Goal: Task Accomplishment & Management: Complete application form

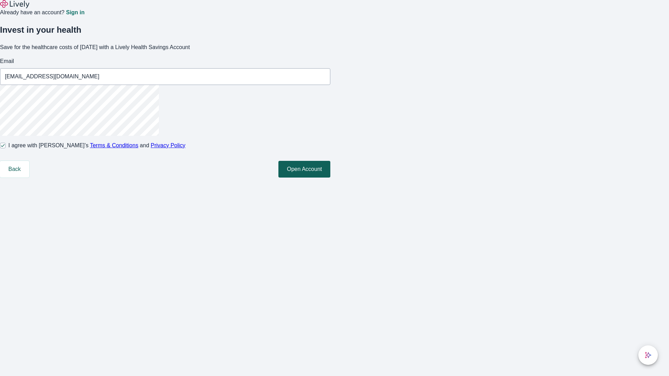
click at [330, 178] on button "Open Account" at bounding box center [304, 169] width 52 height 17
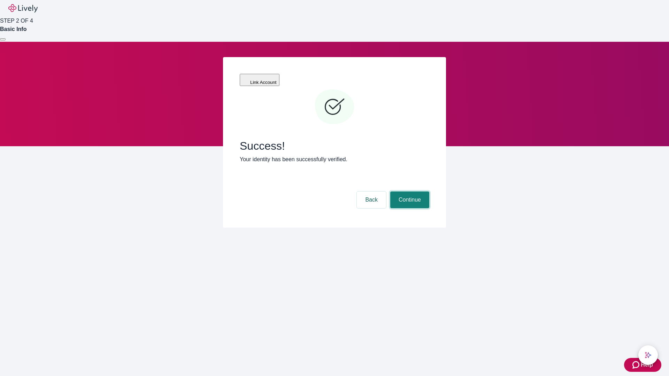
click at [409, 192] on button "Continue" at bounding box center [409, 200] width 39 height 17
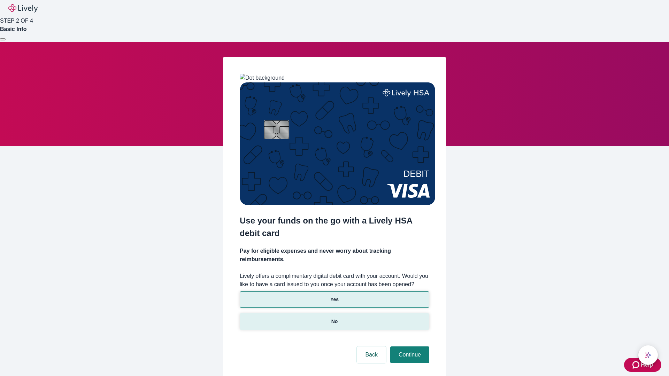
click at [334, 318] on p "No" at bounding box center [334, 321] width 7 height 7
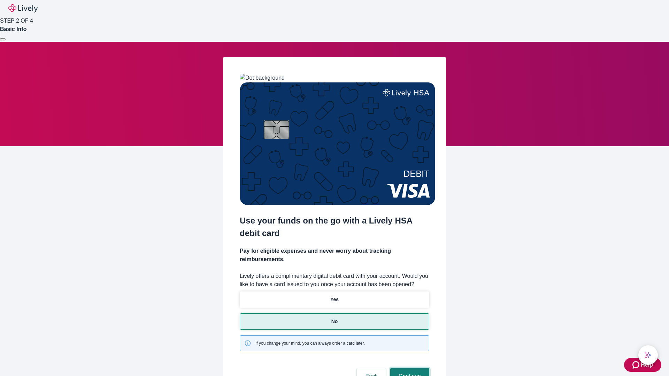
click at [409, 368] on button "Continue" at bounding box center [409, 376] width 39 height 17
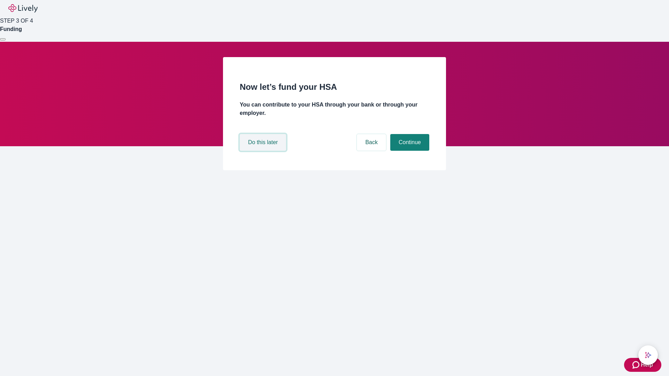
click at [264, 151] on button "Do this later" at bounding box center [263, 142] width 46 height 17
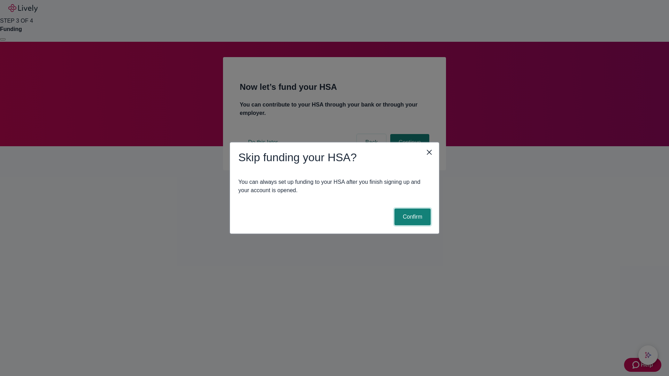
click at [412, 217] on button "Confirm" at bounding box center [413, 217] width 36 height 17
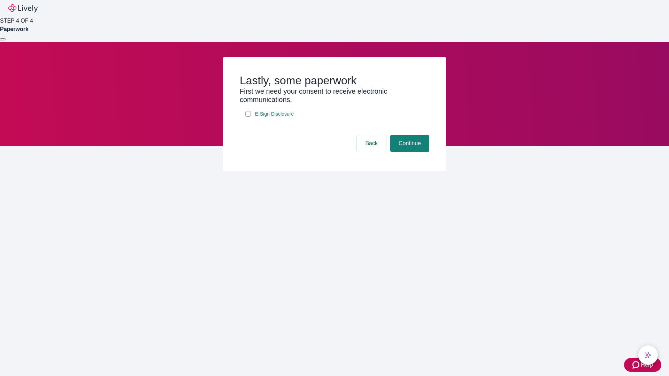
click at [248, 117] on input "E-Sign Disclosure" at bounding box center [248, 114] width 6 height 6
checkbox input "true"
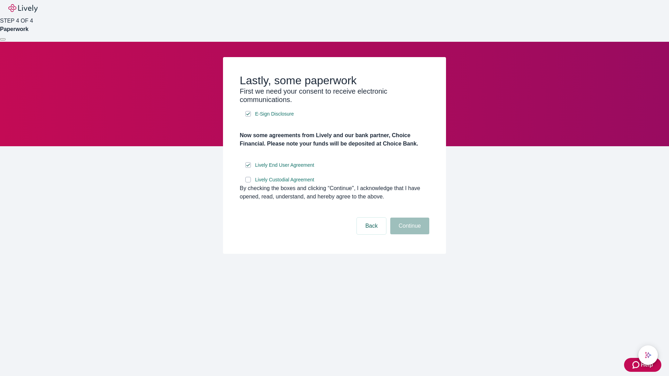
click at [248, 183] on input "Lively Custodial Agreement" at bounding box center [248, 180] width 6 height 6
checkbox input "true"
click at [409, 235] on button "Continue" at bounding box center [409, 226] width 39 height 17
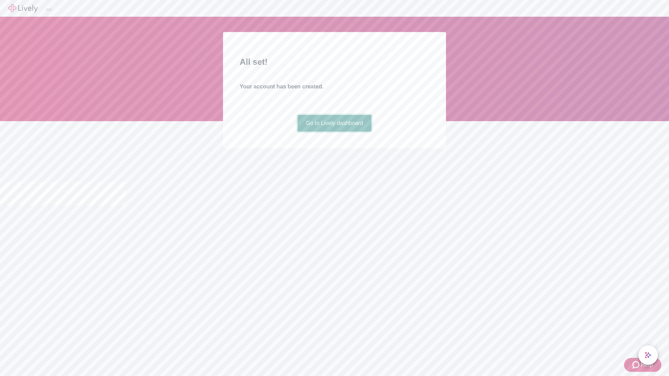
click at [334, 132] on link "Go to Lively dashboard" at bounding box center [335, 123] width 74 height 17
